Goal: Go to known website: Access a specific website the user already knows

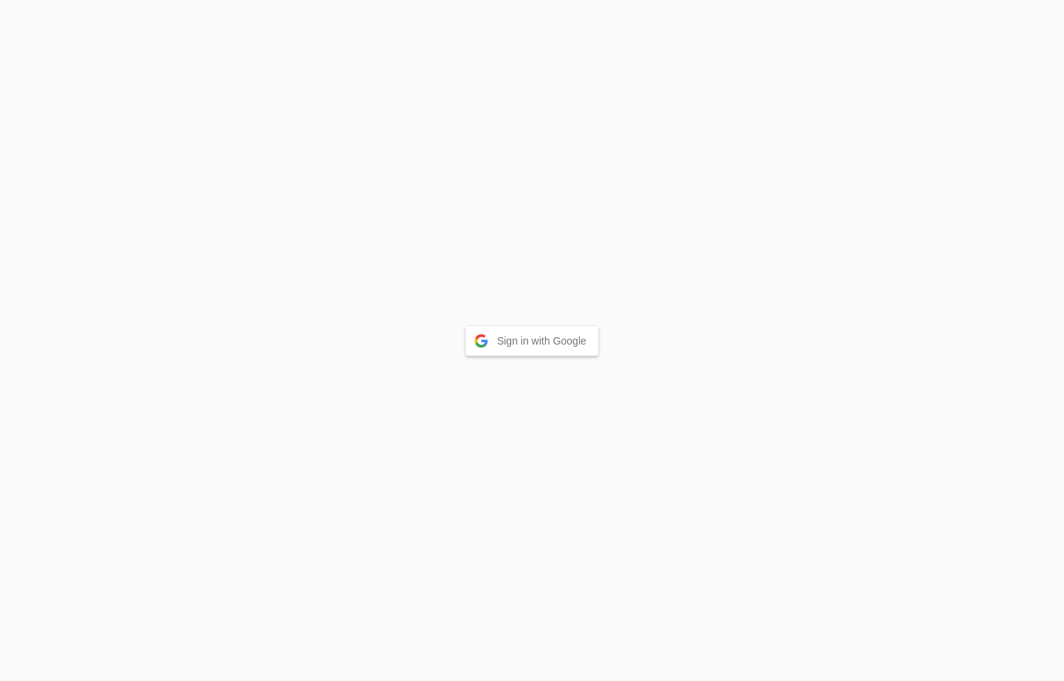
click at [529, 344] on button "Sign in with Google" at bounding box center [532, 341] width 133 height 30
